Goal: Book appointment/travel/reservation

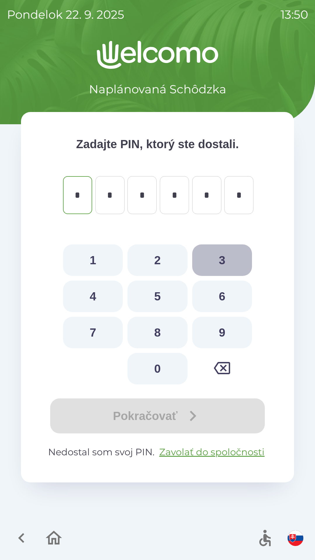
click at [219, 258] on button "3" at bounding box center [222, 261] width 60 height 32
type input "*"
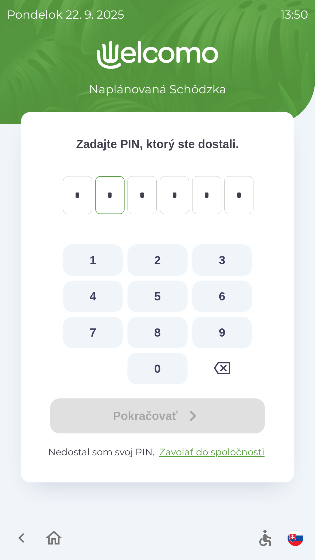
click at [218, 258] on button "3" at bounding box center [222, 261] width 60 height 32
type input "*"
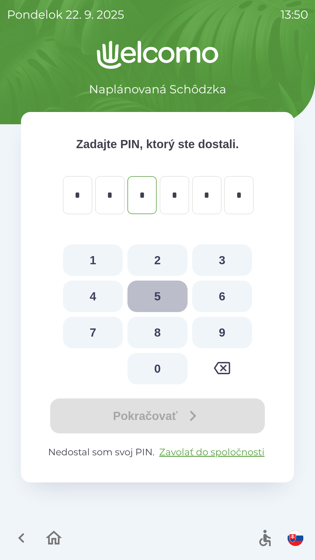
click at [155, 297] on button "5" at bounding box center [158, 297] width 60 height 32
type input "*"
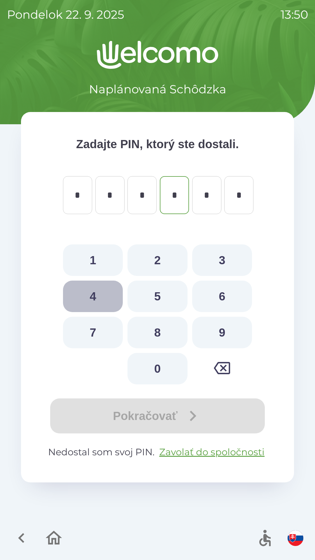
click at [96, 294] on button "4" at bounding box center [93, 297] width 60 height 32
type input "*"
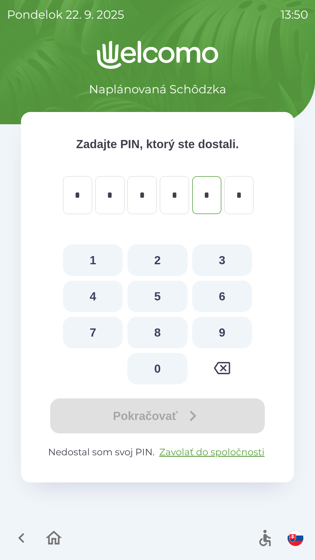
click at [93, 327] on button "7" at bounding box center [93, 333] width 60 height 32
type input "*"
click at [93, 328] on button "7" at bounding box center [93, 333] width 60 height 32
type input "*"
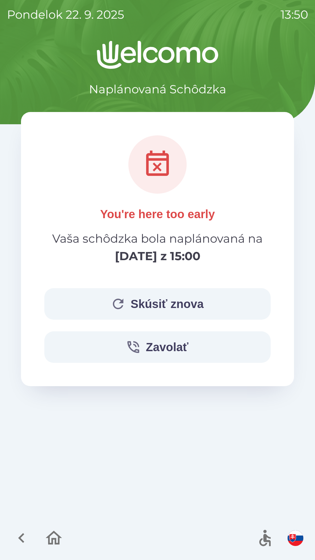
click at [230, 308] on button "Skúsiť znova" at bounding box center [157, 304] width 227 height 32
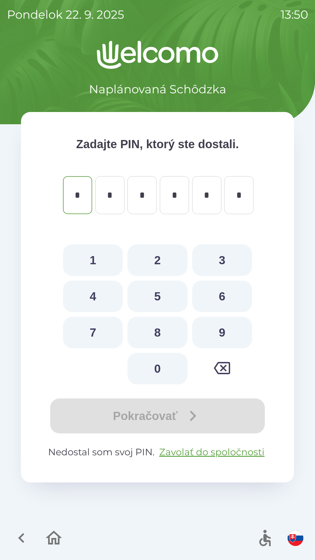
click at [220, 258] on button "3" at bounding box center [222, 261] width 60 height 32
type input "*"
click at [221, 257] on button "3" at bounding box center [222, 261] width 60 height 32
type input "*"
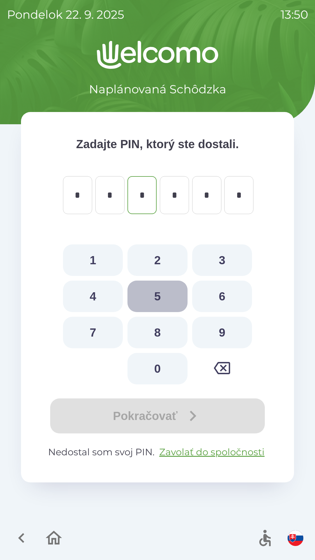
click at [158, 292] on button "5" at bounding box center [158, 297] width 60 height 32
type input "*"
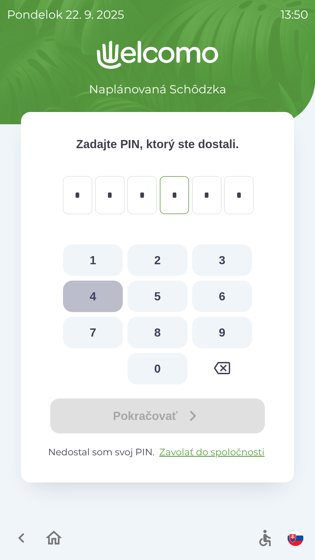
click at [96, 296] on button "4" at bounding box center [93, 297] width 60 height 32
type input "*"
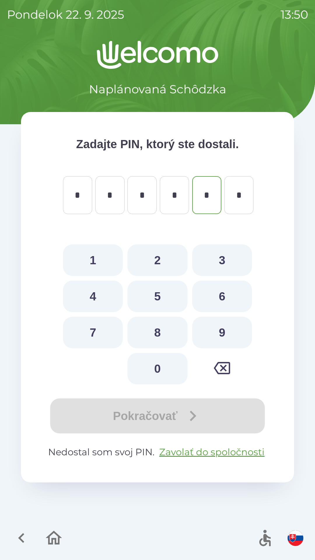
click at [96, 329] on button "7" at bounding box center [93, 333] width 60 height 32
type input "*"
click at [96, 332] on button "7" at bounding box center [93, 333] width 60 height 32
type input "*"
